Goal: Information Seeking & Learning: Find specific fact

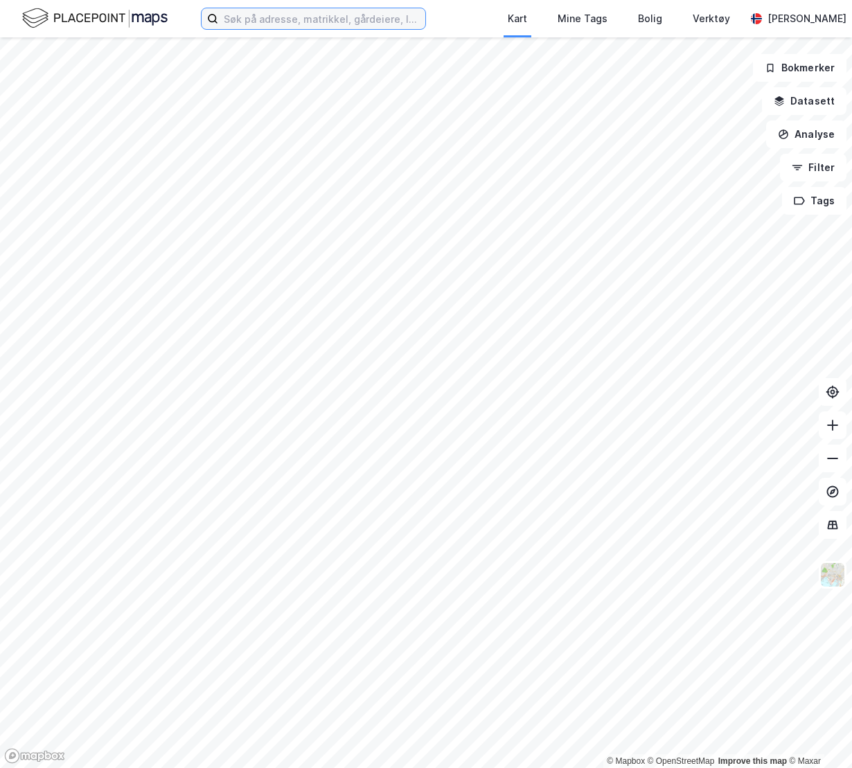
click at [390, 26] on input at bounding box center [321, 18] width 207 height 21
click at [358, 24] on input at bounding box center [321, 18] width 207 height 21
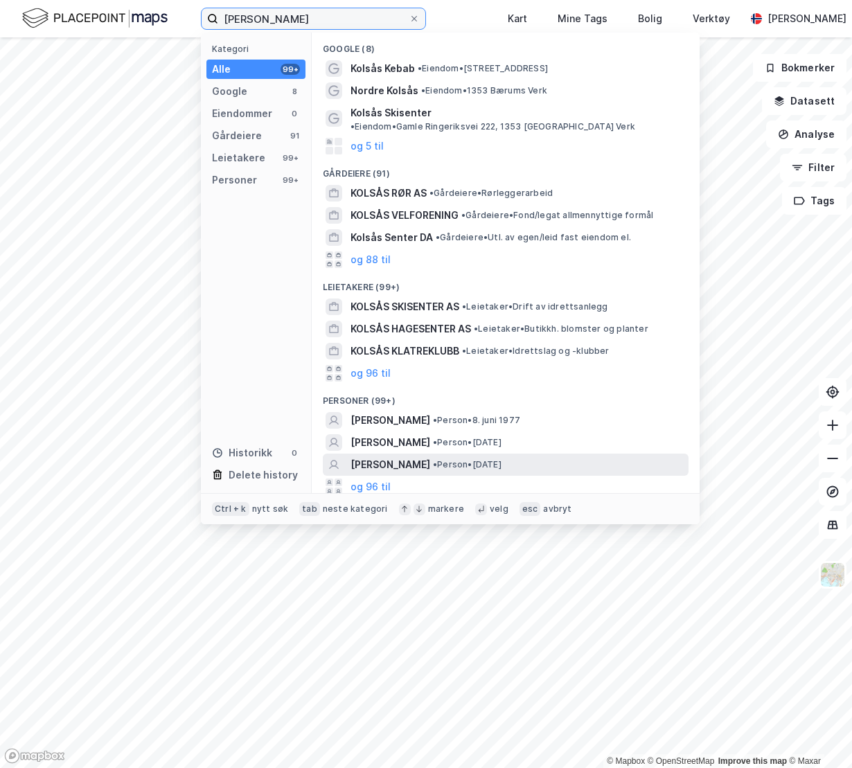
type input "[PERSON_NAME]"
click at [416, 457] on span "[PERSON_NAME]" at bounding box center [391, 465] width 80 height 17
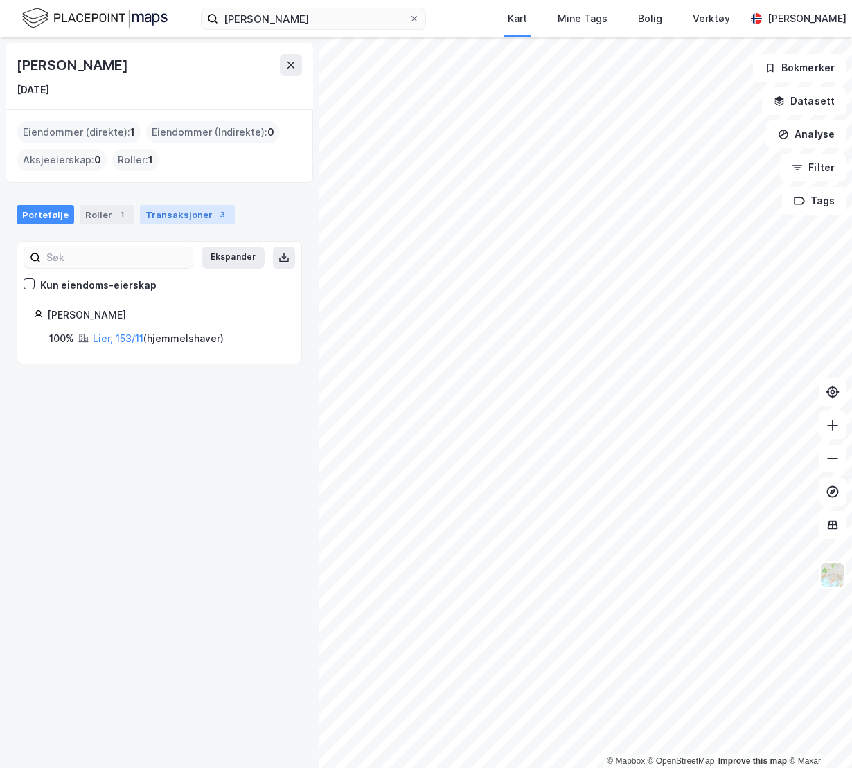
click at [216, 218] on div "3" at bounding box center [223, 215] width 14 height 14
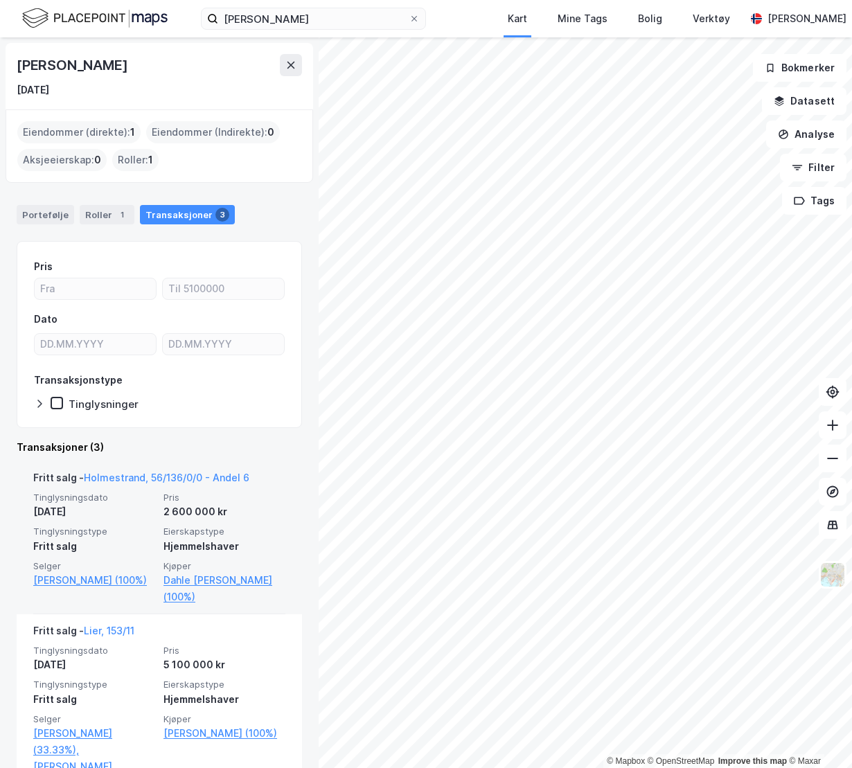
scroll to position [69, 0]
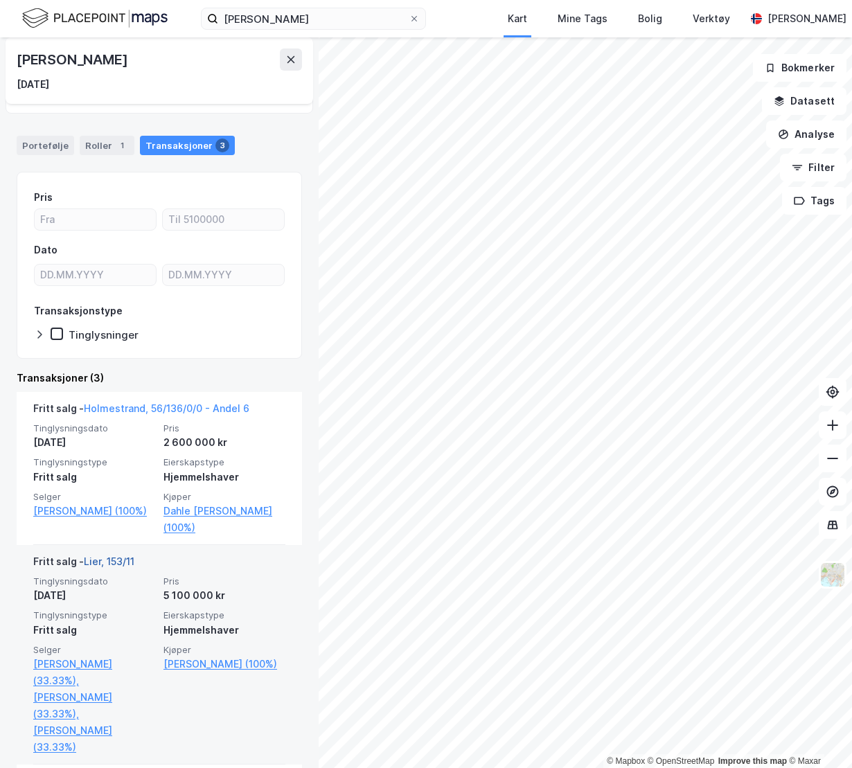
click at [107, 561] on link "Lier, 153/11" at bounding box center [109, 562] width 51 height 12
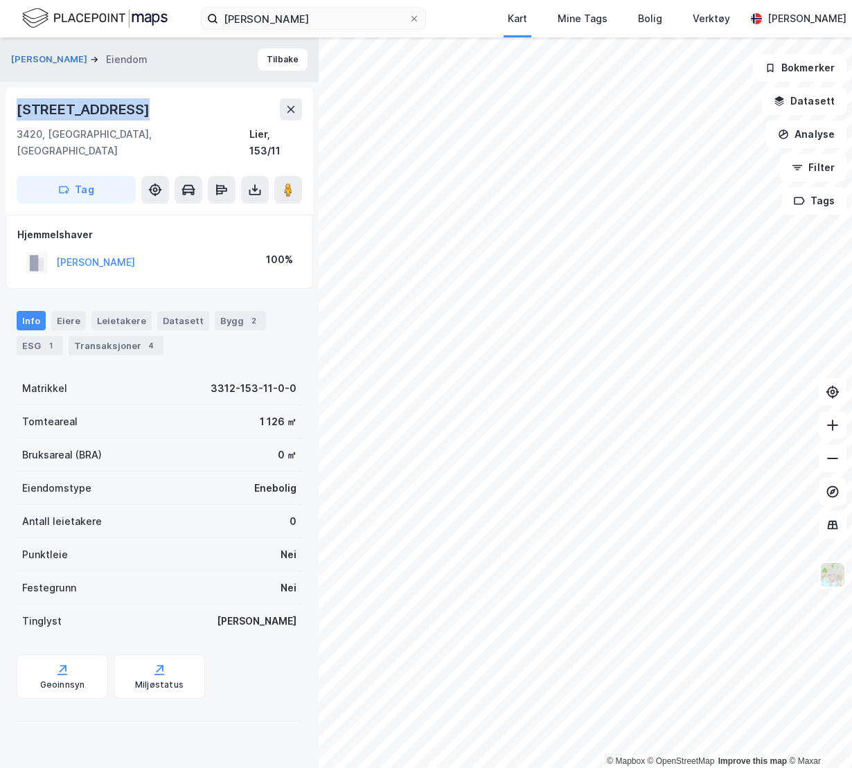
drag, startPoint x: 161, startPoint y: 106, endPoint x: 8, endPoint y: 104, distance: 153.2
click at [8, 104] on div "[STREET_ADDRESS]" at bounding box center [160, 151] width 308 height 128
copy div "[STREET_ADDRESS]"
